Goal: Transaction & Acquisition: Purchase product/service

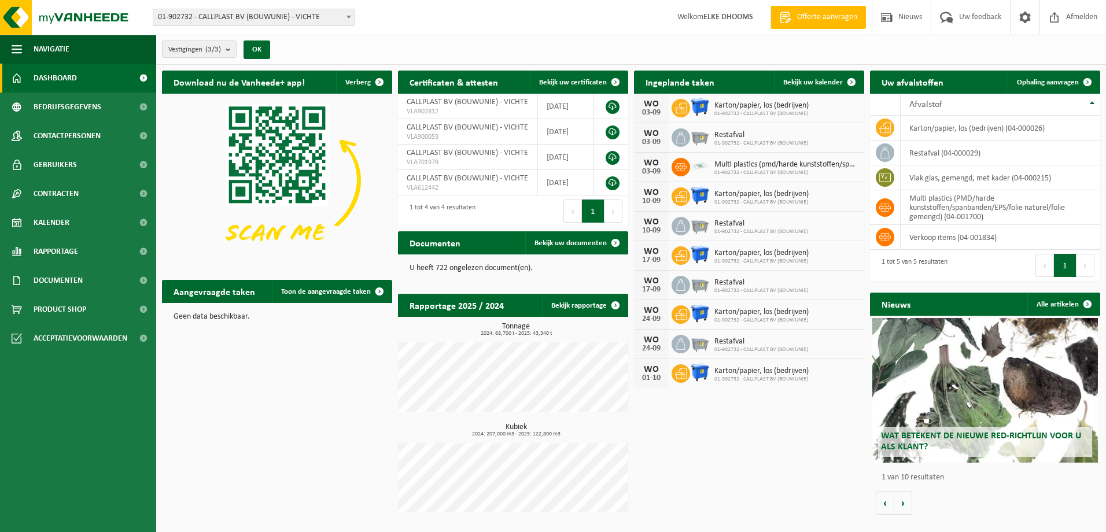
click at [976, 436] on span "Wat betekent de nieuwe RED-richtlijn voor u als klant?" at bounding box center [981, 441] width 200 height 20
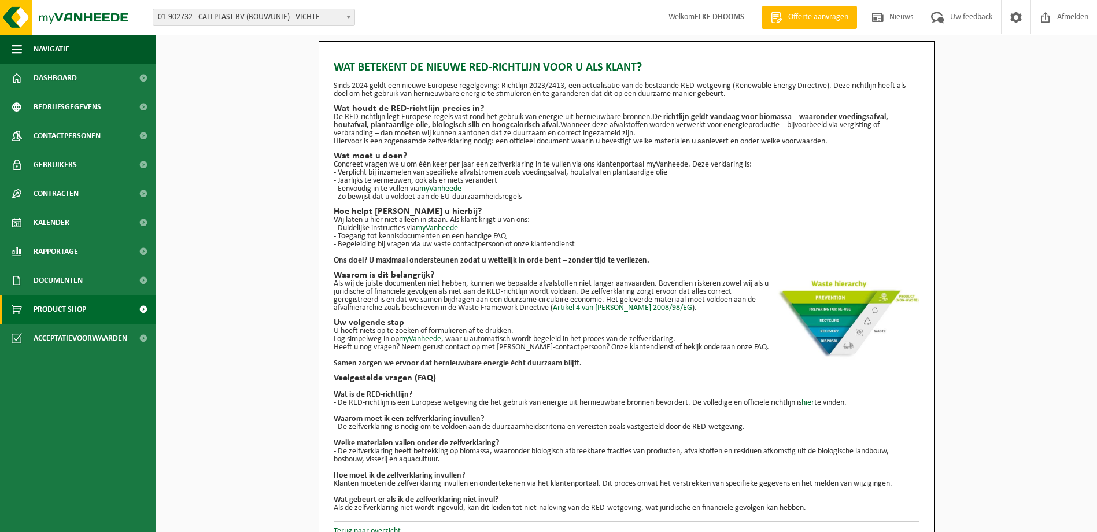
click at [74, 309] on span "Product Shop" at bounding box center [60, 309] width 53 height 29
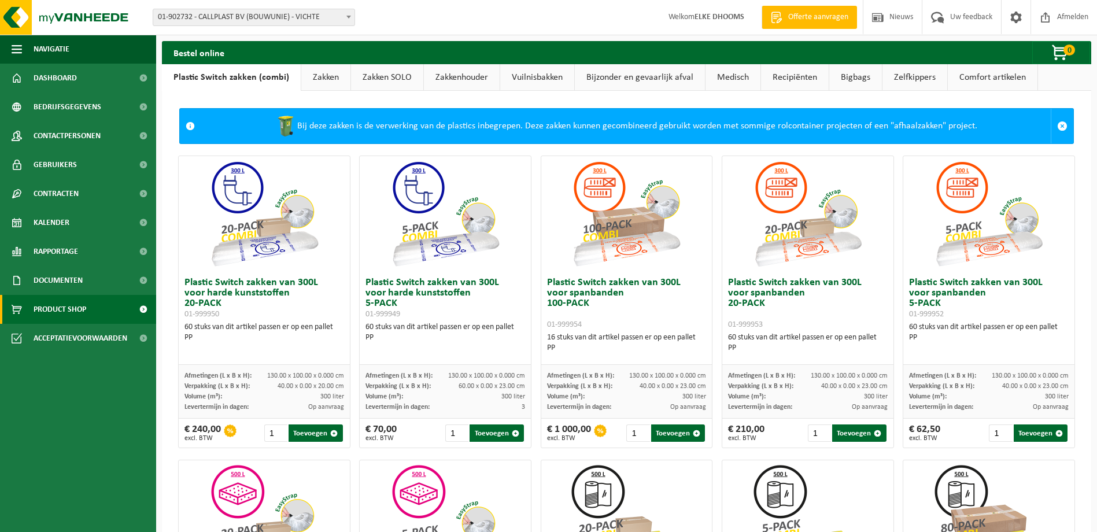
click at [325, 75] on link "Zakken" at bounding box center [325, 77] width 49 height 27
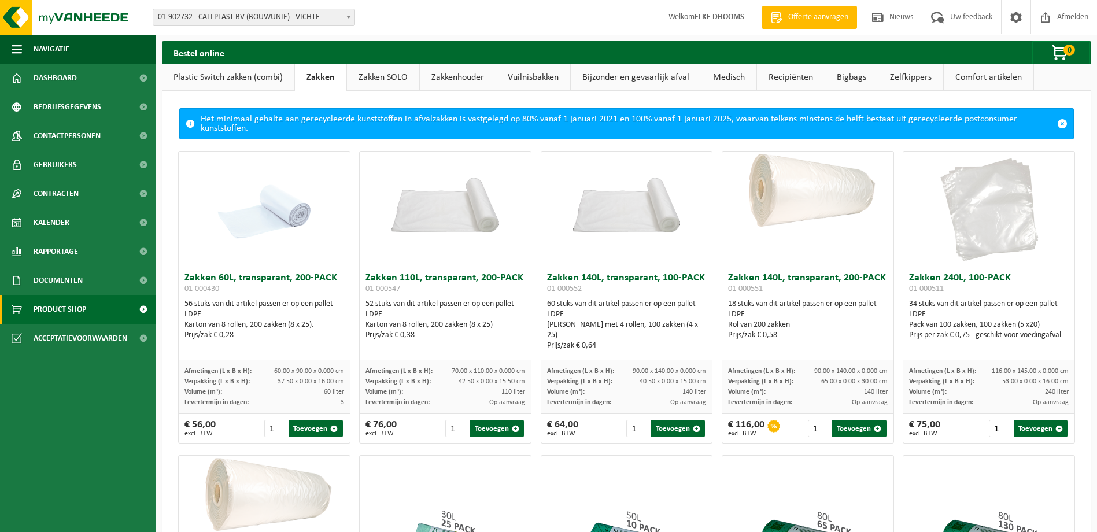
click at [371, 78] on link "Zakken SOLO" at bounding box center [383, 77] width 72 height 27
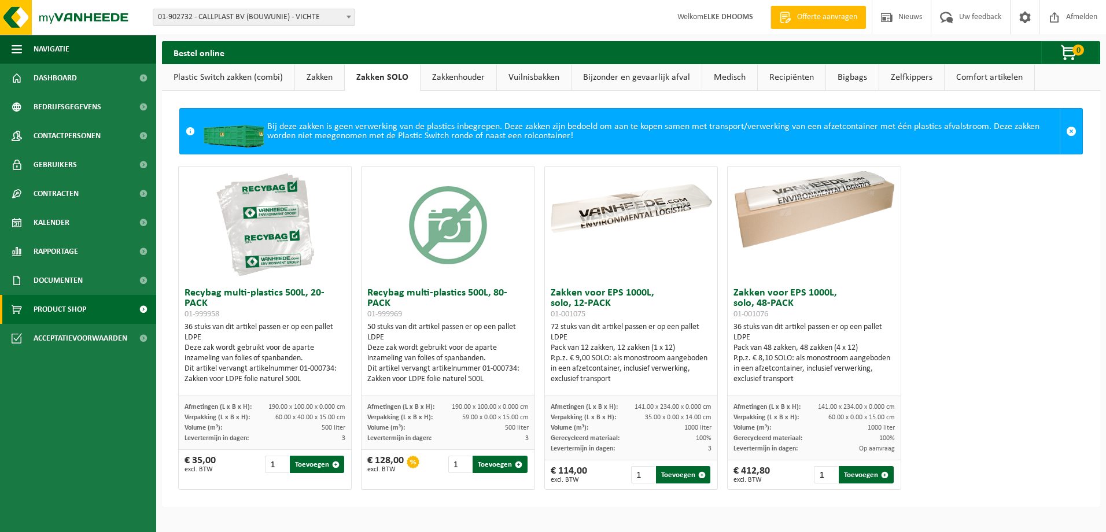
click at [450, 75] on link "Zakkenhouder" at bounding box center [458, 77] width 76 height 27
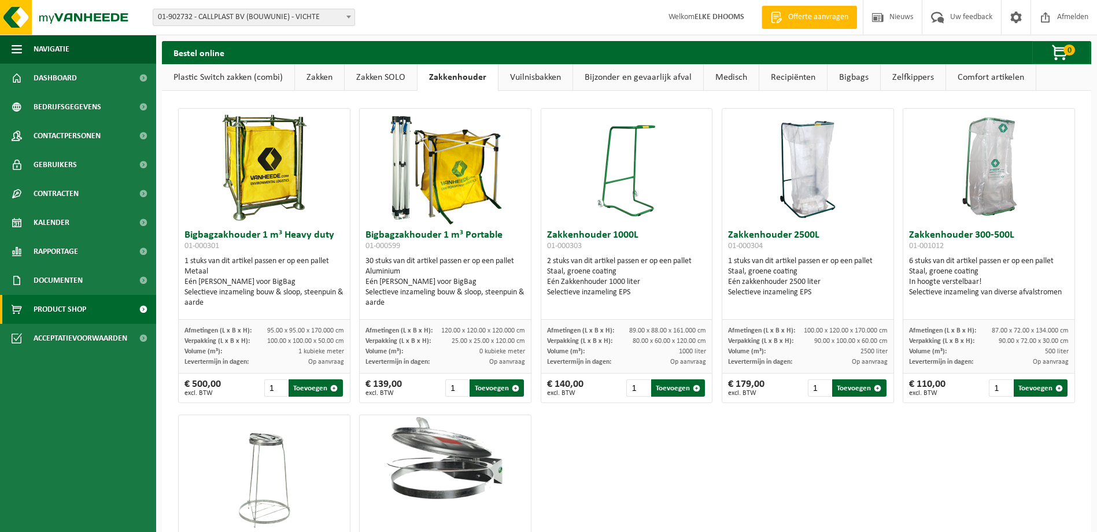
click at [538, 75] on link "Vuilnisbakken" at bounding box center [536, 77] width 74 height 27
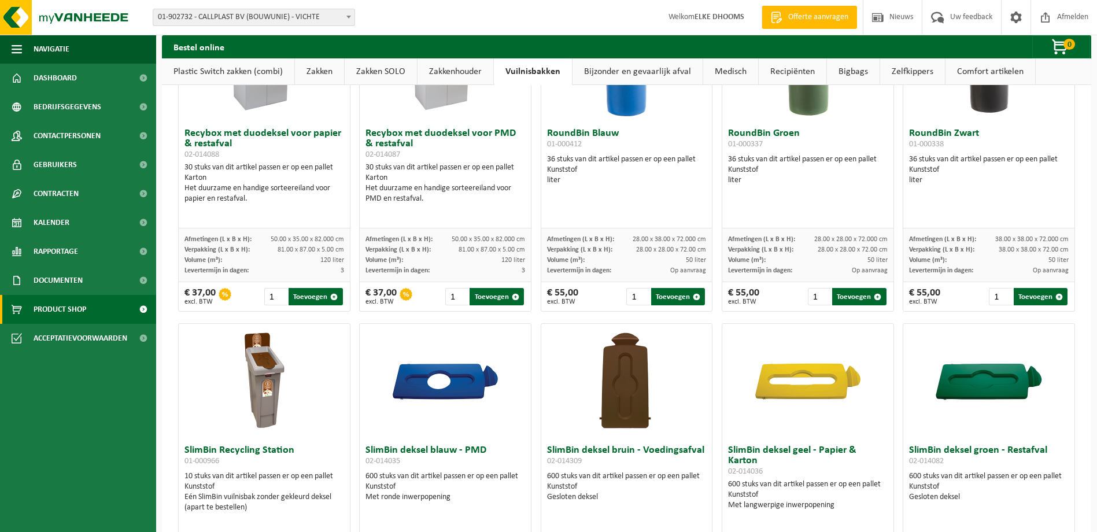
scroll to position [570, 0]
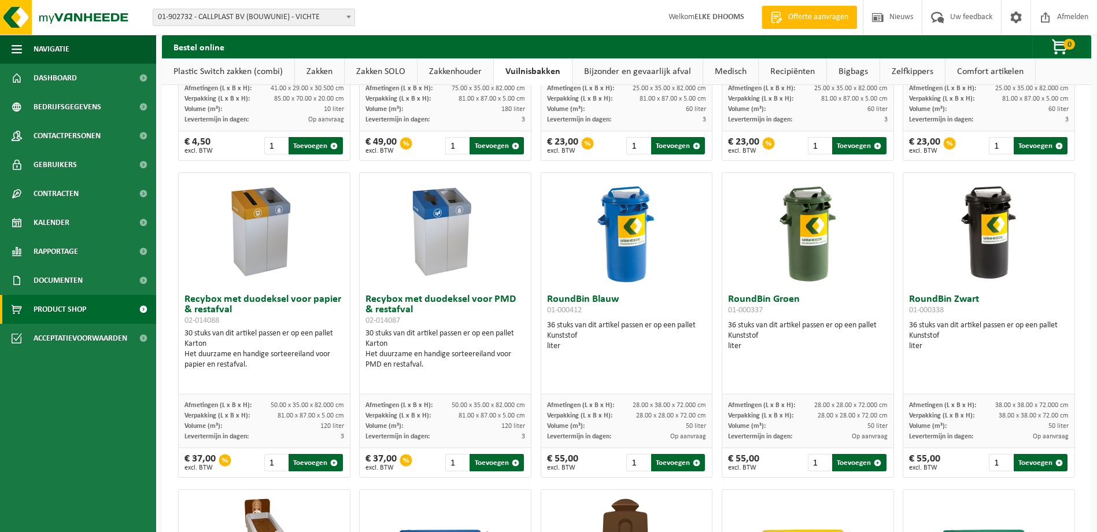
click at [647, 69] on link "Bijzonder en gevaarlijk afval" at bounding box center [638, 71] width 130 height 27
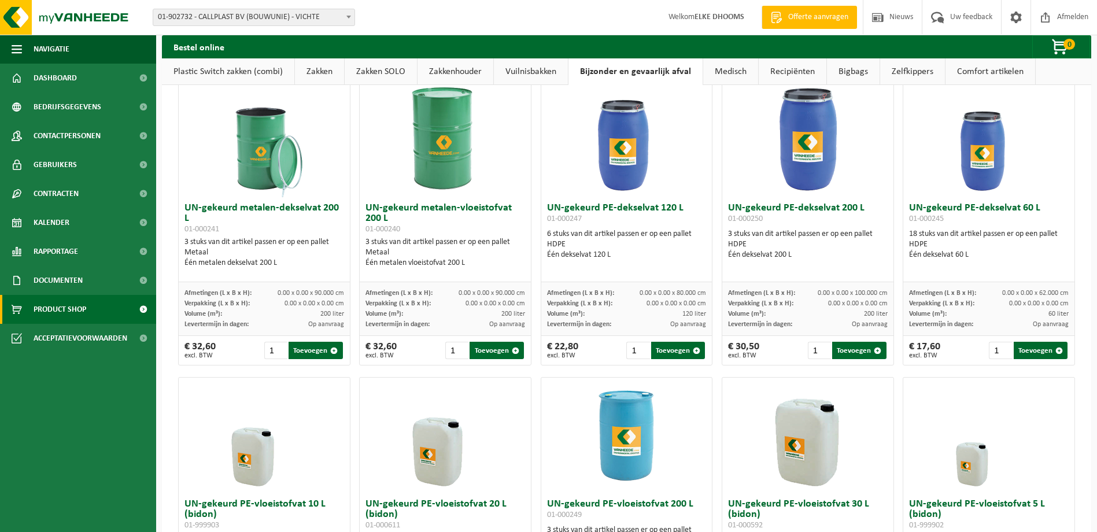
scroll to position [0, 0]
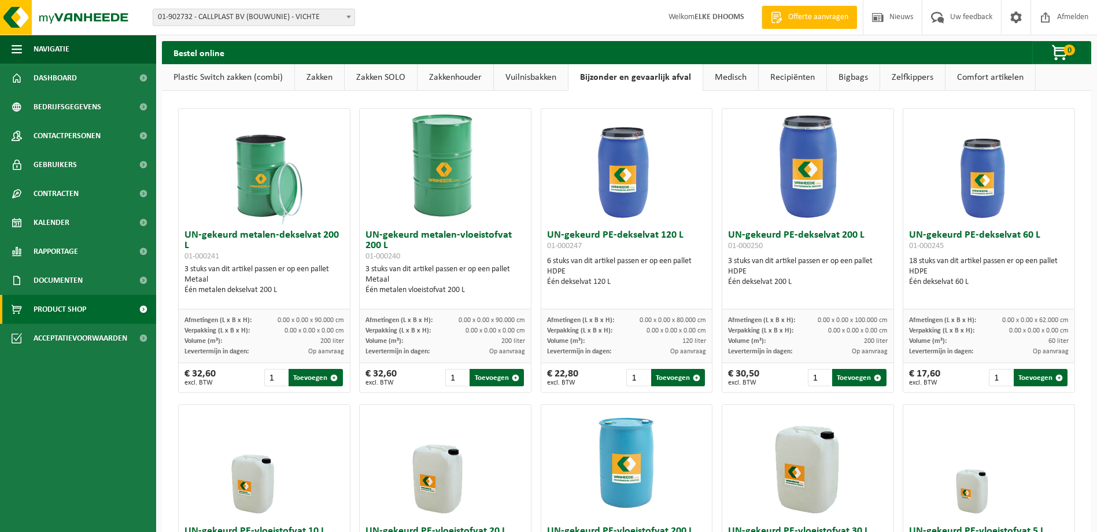
click at [720, 75] on link "Medisch" at bounding box center [730, 77] width 55 height 27
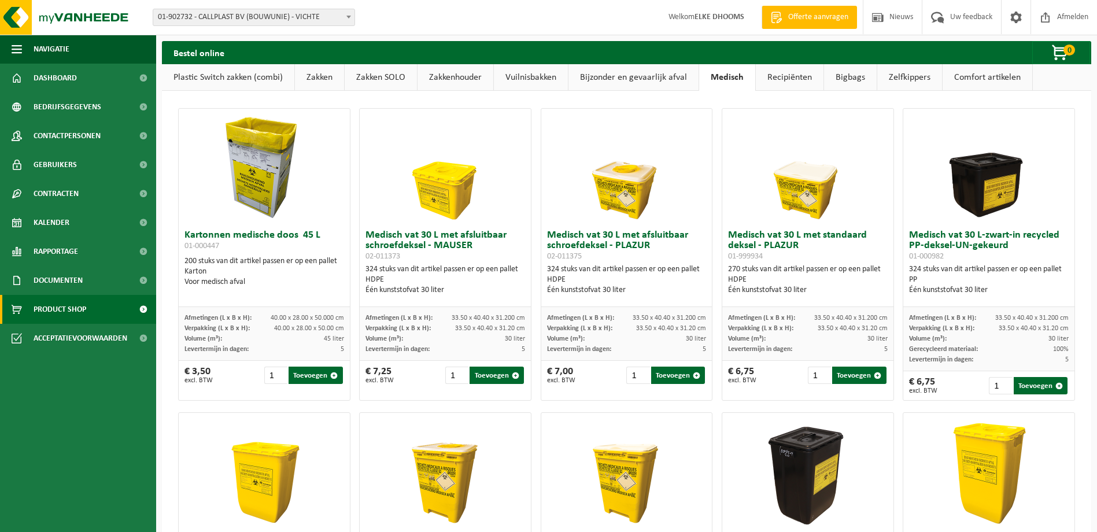
click at [787, 75] on link "Recipiënten" at bounding box center [790, 77] width 68 height 27
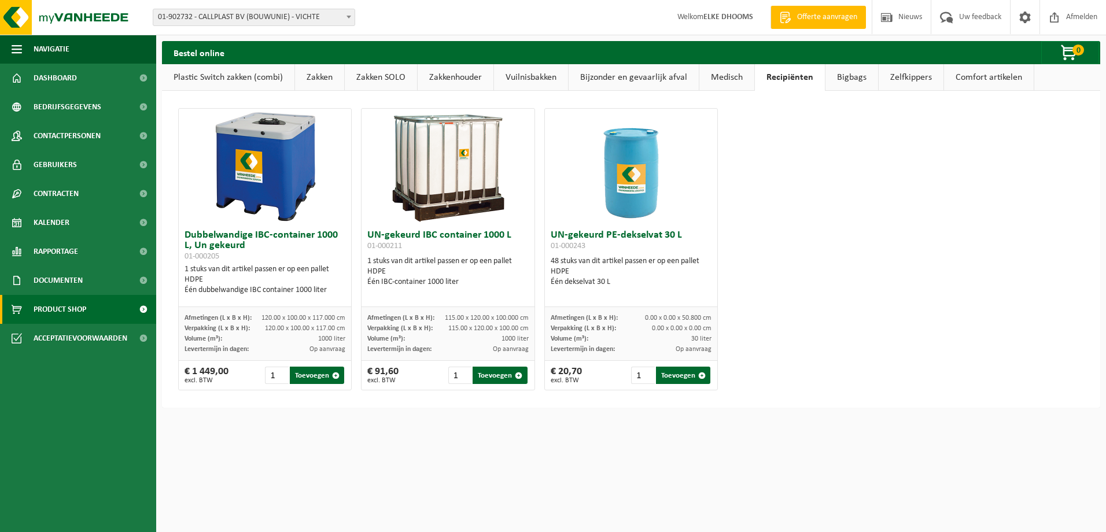
click at [857, 79] on link "Bigbags" at bounding box center [851, 77] width 53 height 27
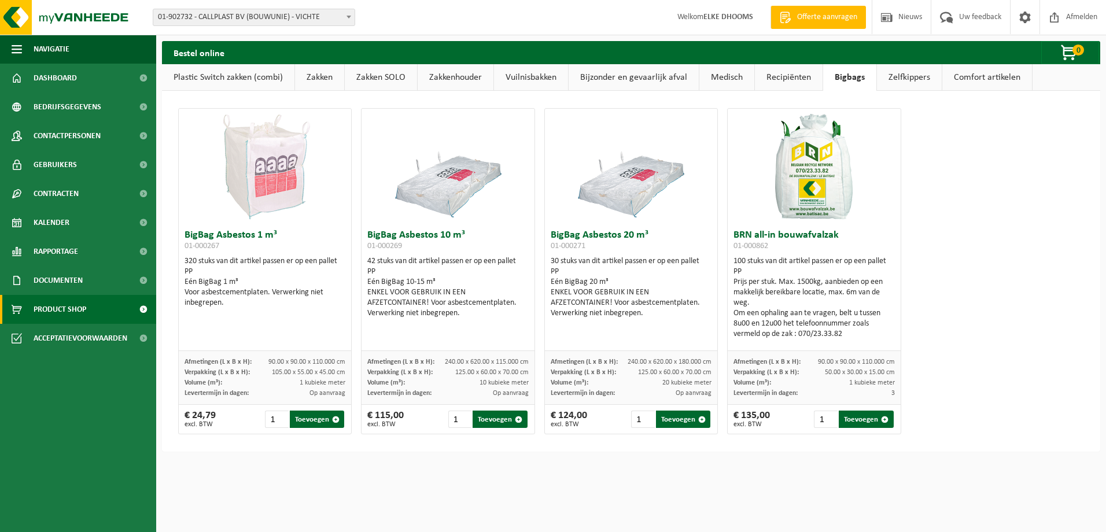
click at [902, 77] on link "Zelfkippers" at bounding box center [909, 77] width 65 height 27
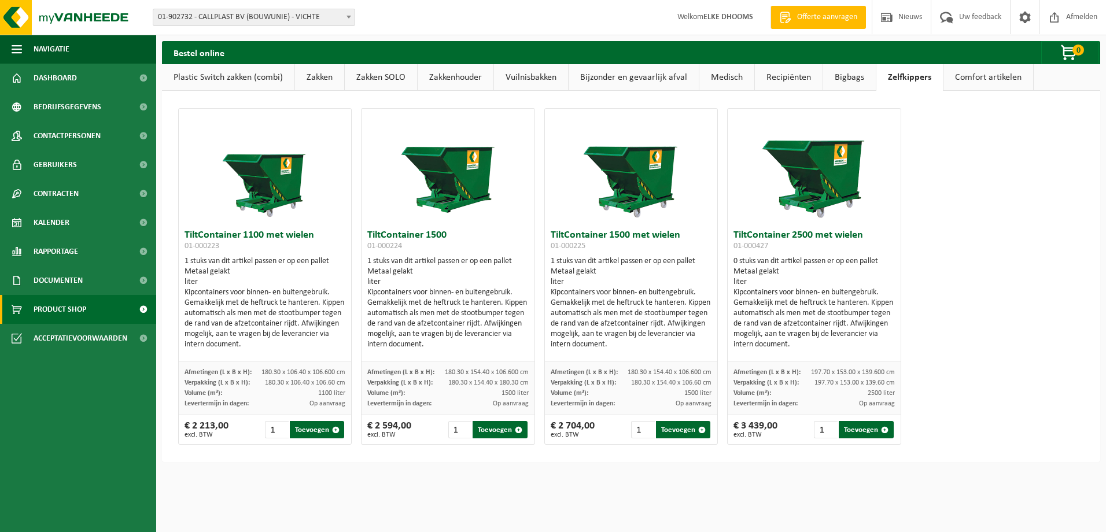
click at [988, 75] on link "Comfort artikelen" at bounding box center [988, 77] width 90 height 27
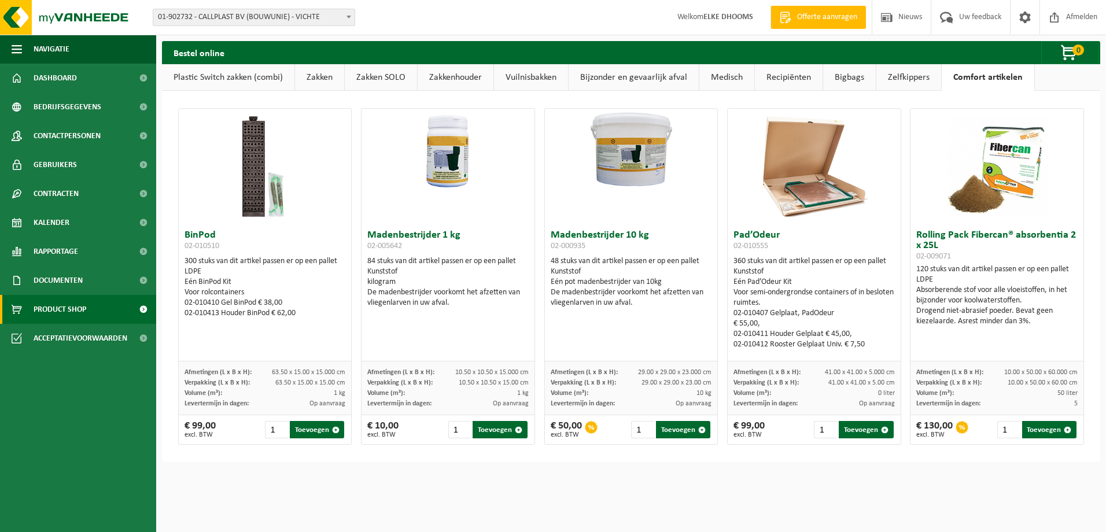
click at [226, 76] on link "Plastic Switch zakken (combi)" at bounding box center [228, 77] width 132 height 27
